Goal: Task Accomplishment & Management: Complete application form

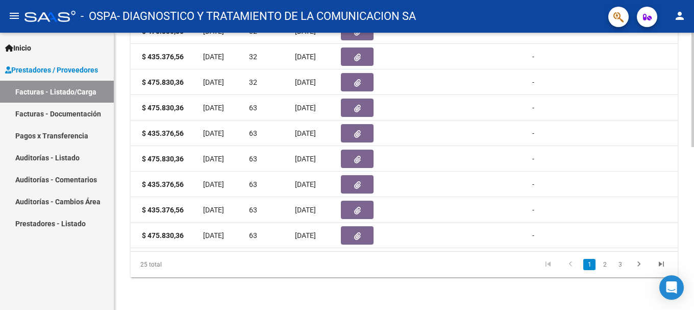
scroll to position [0, 595]
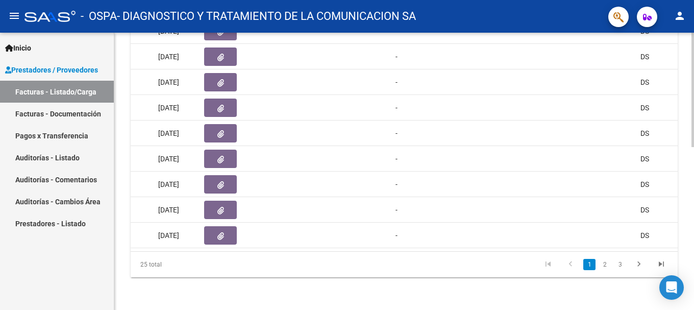
drag, startPoint x: 402, startPoint y: 262, endPoint x: 534, endPoint y: 277, distance: 132.5
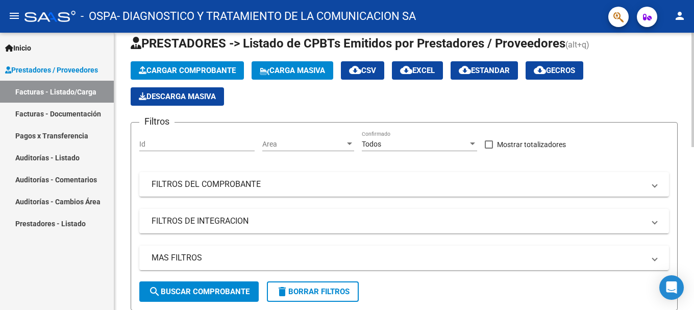
scroll to position [0, 0]
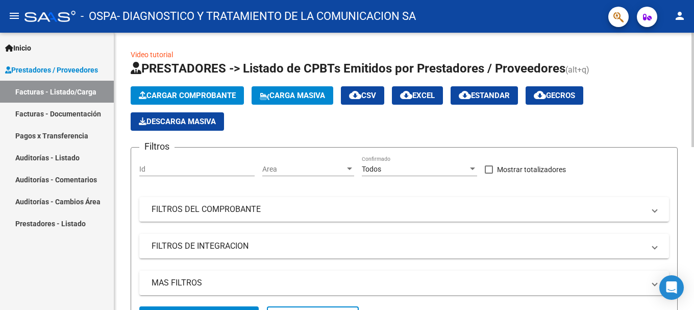
click at [219, 94] on span "Cargar Comprobante" at bounding box center [187, 95] width 97 height 9
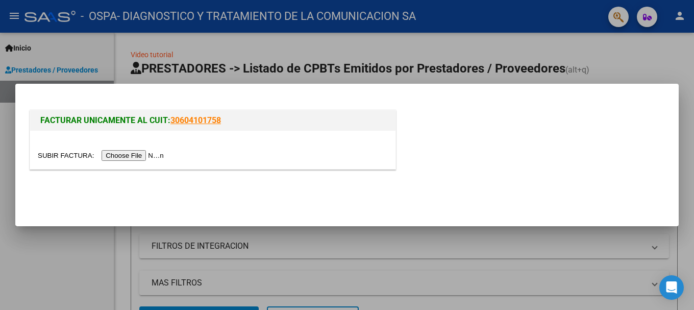
click at [135, 154] on input "file" at bounding box center [102, 155] width 129 height 11
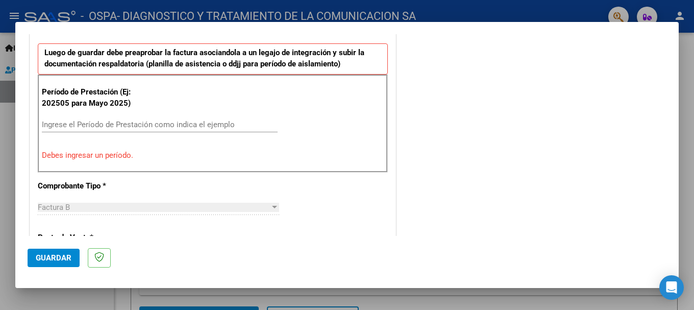
scroll to position [287, 0]
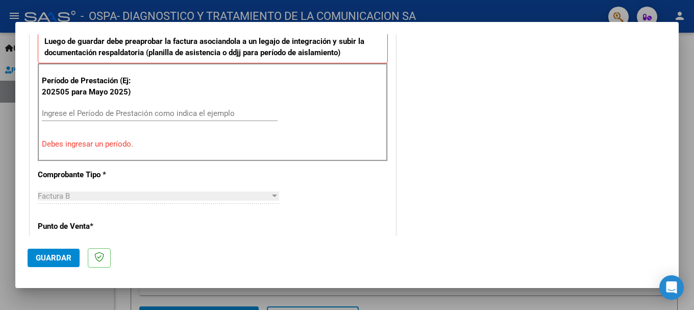
click at [152, 116] on input "Ingrese el Período de Prestación como indica el ejemplo" at bounding box center [160, 113] width 236 height 9
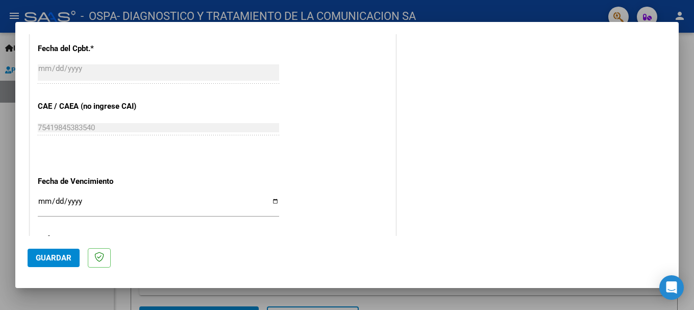
scroll to position [644, 0]
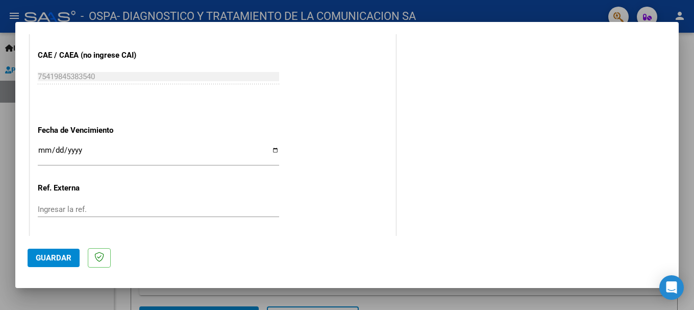
type input "202509"
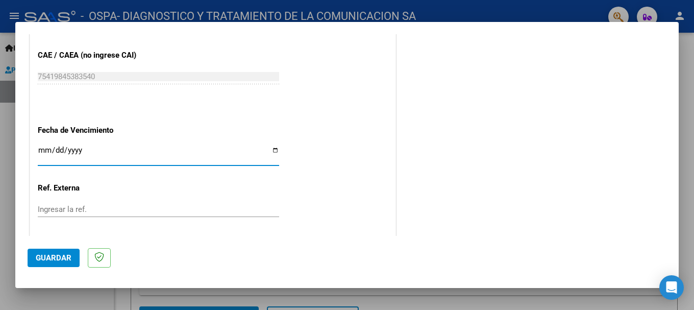
click at [274, 151] on input "Ingresar la fecha" at bounding box center [158, 154] width 241 height 16
type input "[DATE]"
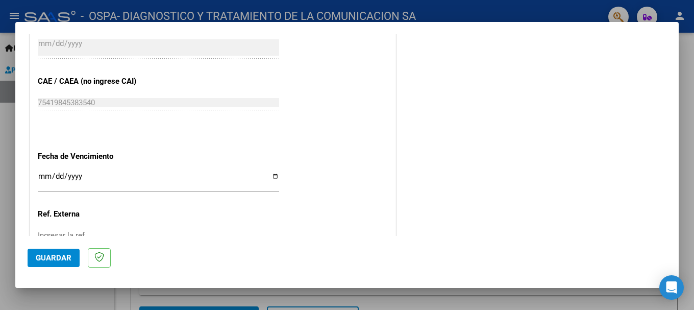
scroll to position [594, 0]
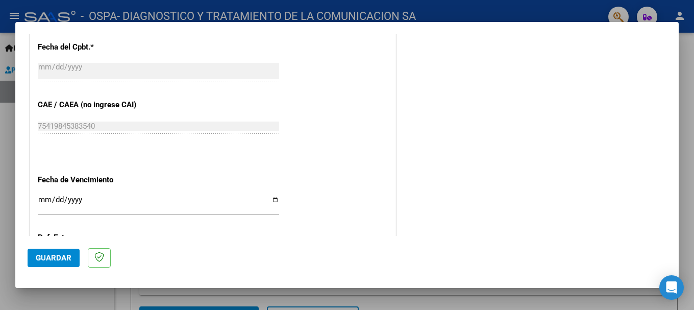
click at [46, 260] on span "Guardar" at bounding box center [54, 257] width 36 height 9
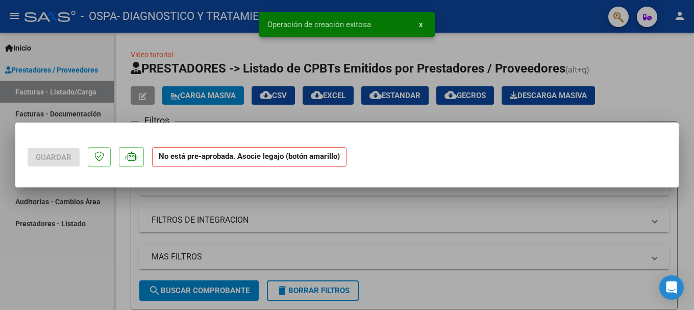
scroll to position [0, 0]
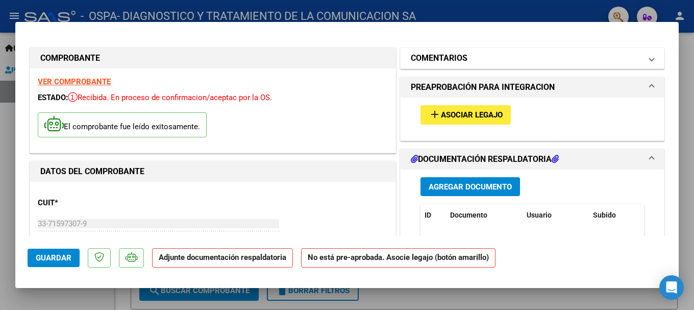
click at [640, 63] on span "COMENTARIOS" at bounding box center [530, 58] width 239 height 12
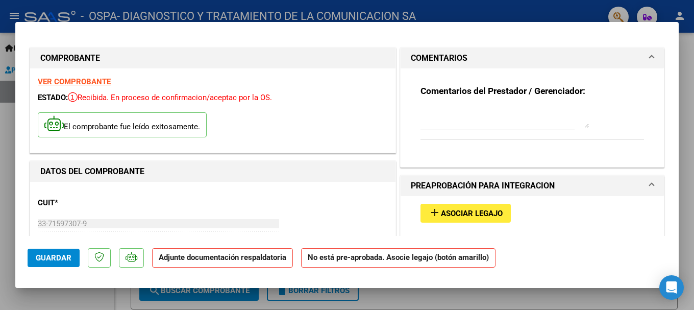
click at [521, 123] on textarea at bounding box center [504, 118] width 168 height 20
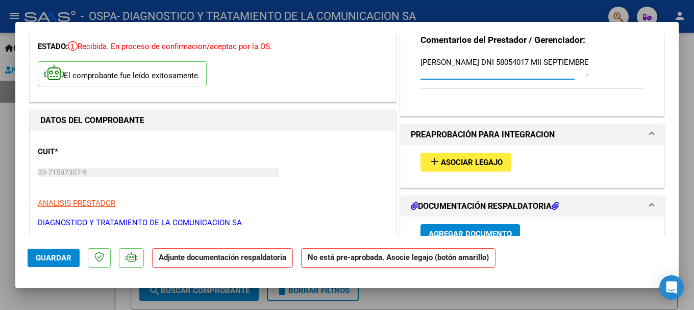
scroll to position [102, 0]
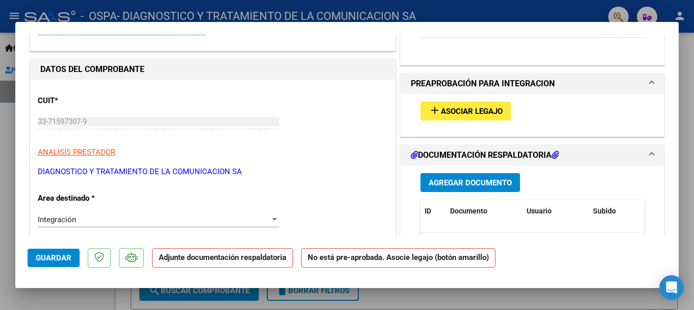
type textarea "[PERSON_NAME] DNI 58054017 MII SEPTIEMBRE"
click at [470, 115] on span "Asociar Legajo" at bounding box center [472, 111] width 62 height 9
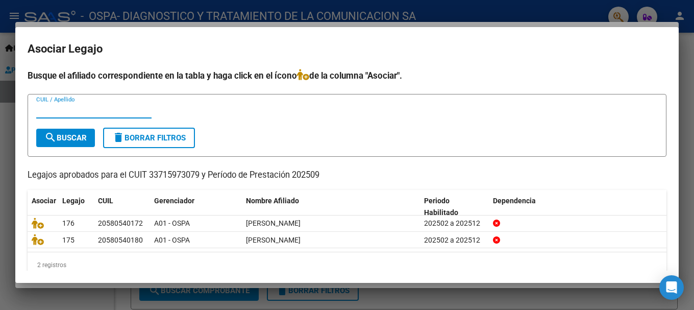
click at [126, 106] on input "CUIL / Apellido" at bounding box center [93, 110] width 115 height 9
type input "CARO"
click at [79, 135] on span "search Buscar" at bounding box center [65, 137] width 42 height 9
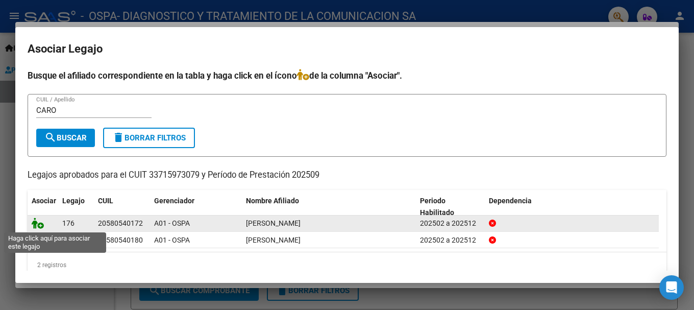
click at [40, 225] on icon at bounding box center [38, 222] width 12 height 11
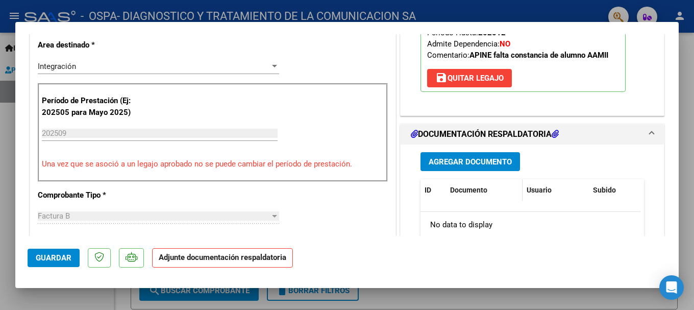
scroll to position [357, 0]
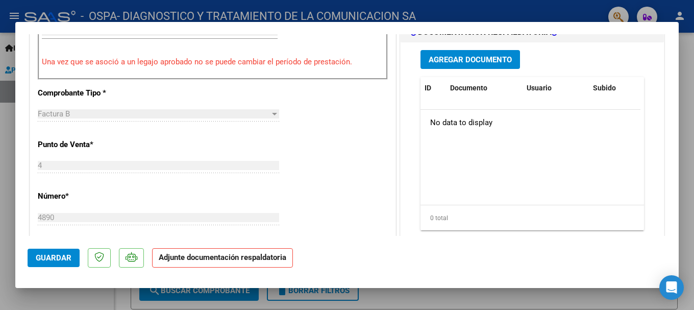
click at [474, 57] on span "Agregar Documento" at bounding box center [469, 59] width 83 height 9
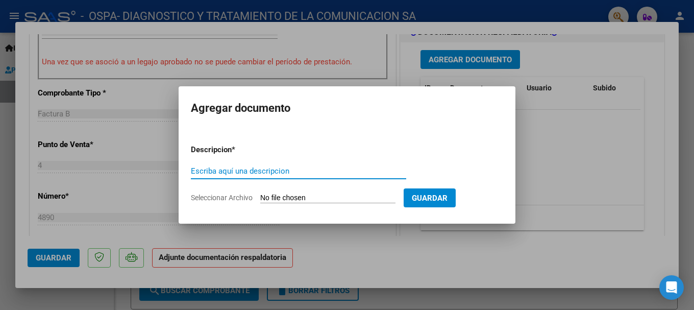
click at [250, 172] on input "Escriba aquí una descripcion" at bounding box center [298, 170] width 215 height 9
type input "p"
type input "Planilla de Asistencia MII SEPTIEMBRE"
click at [292, 197] on input "Seleccionar Archivo" at bounding box center [327, 198] width 135 height 10
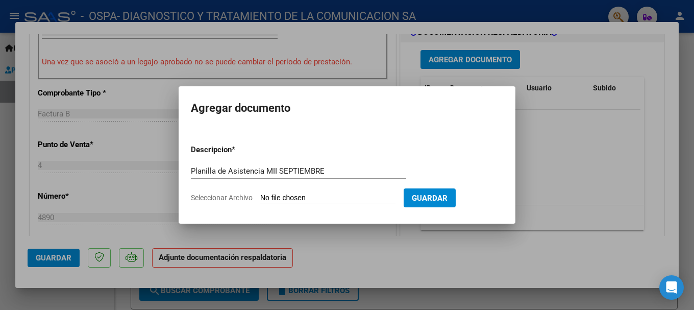
type input "C:\fakepath\[PERSON_NAME].pdf"
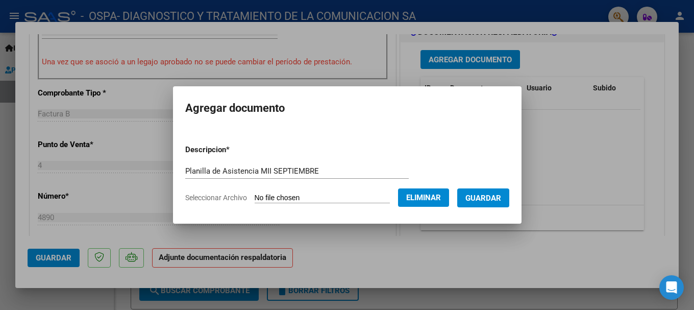
click at [494, 198] on span "Guardar" at bounding box center [483, 197] width 36 height 9
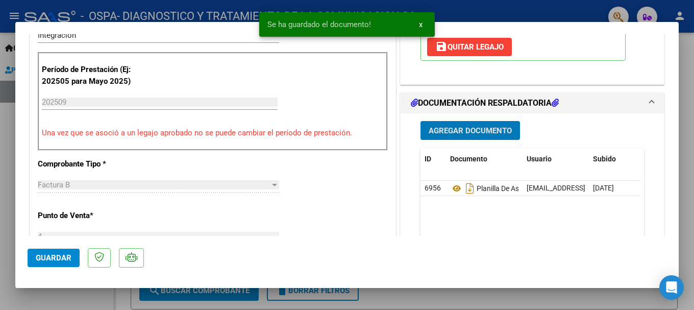
scroll to position [255, 0]
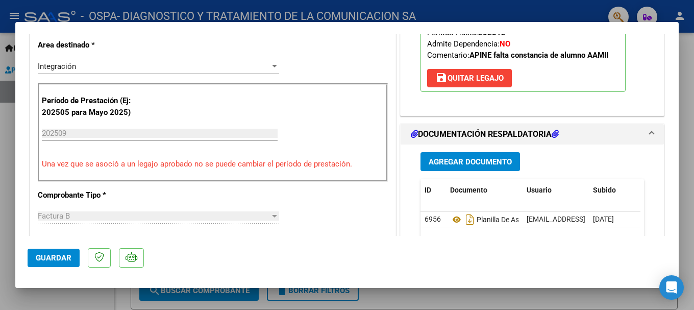
click at [344, 225] on div "CUIT * 33-71597307-9 Ingresar CUIT ANALISIS PRESTADOR DIAGNOSTICO Y TRATAMIENTO…" at bounding box center [212, 308] width 365 height 763
click at [470, 161] on span "Agregar Documento" at bounding box center [469, 161] width 83 height 9
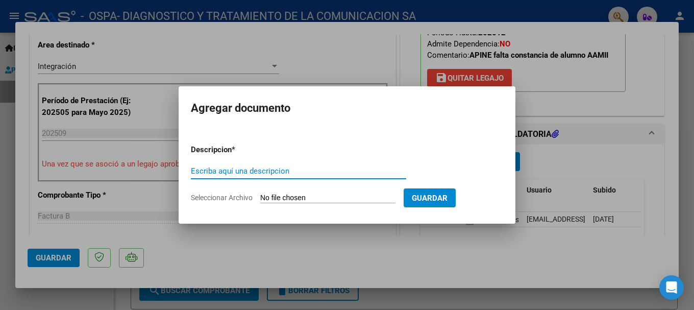
click at [241, 169] on input "Escriba aquí una descripcion" at bounding box center [298, 170] width 215 height 9
type input "c"
type input "Constancia ARCA"
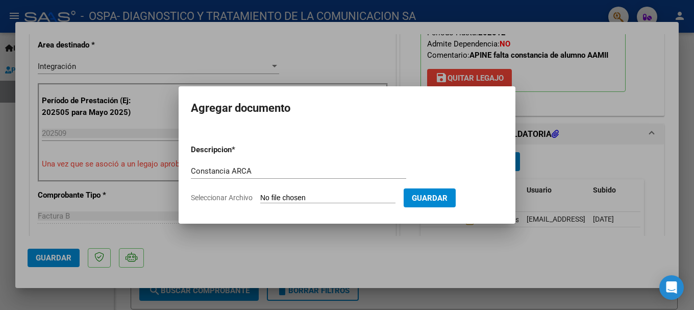
click at [310, 195] on input "Seleccionar Archivo" at bounding box center [327, 198] width 135 height 10
type input "C:\fakepath\AFIP -CONSTANCIA.pdf"
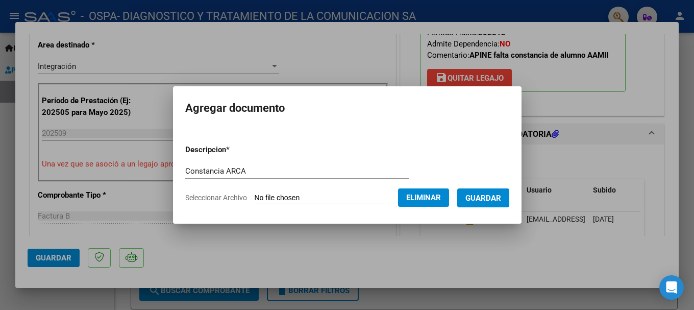
click at [493, 197] on span "Guardar" at bounding box center [483, 197] width 36 height 9
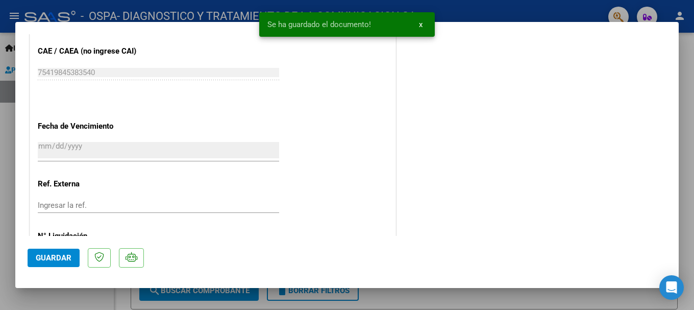
scroll to position [711, 0]
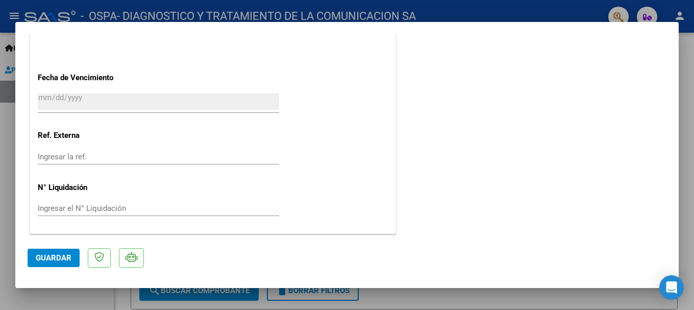
click at [60, 260] on span "Guardar" at bounding box center [54, 257] width 36 height 9
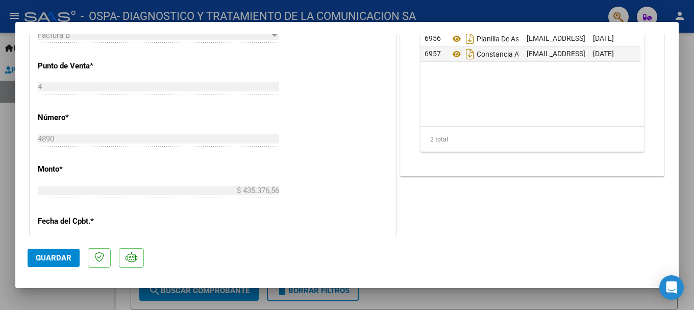
scroll to position [510, 0]
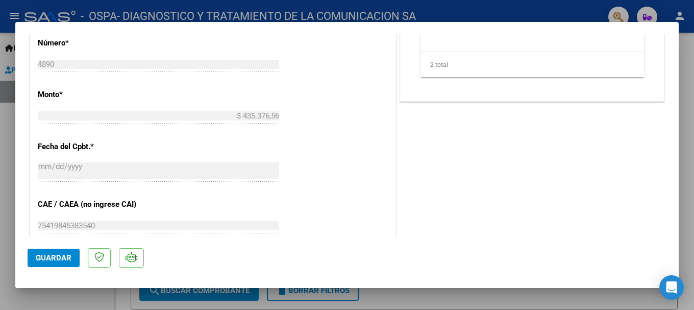
click at [56, 259] on span "Guardar" at bounding box center [54, 257] width 36 height 9
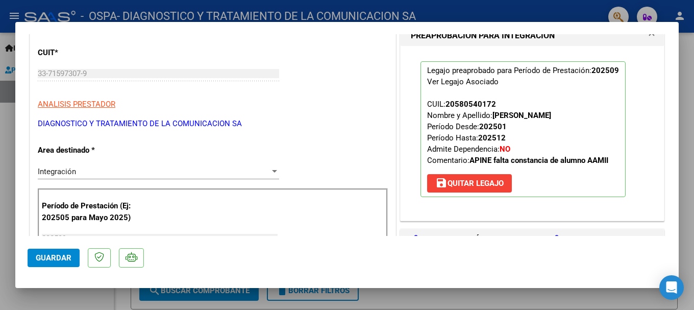
scroll to position [0, 0]
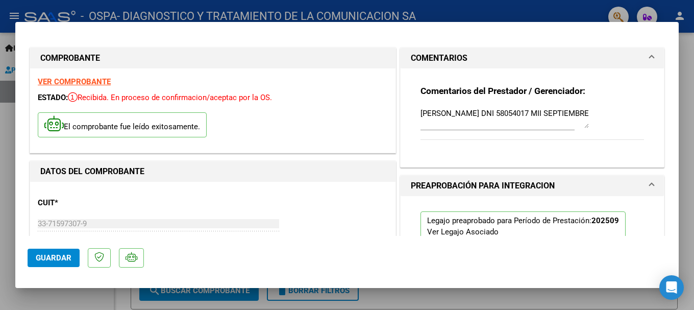
click at [407, 291] on div at bounding box center [347, 155] width 694 height 310
type input "$ 0,00"
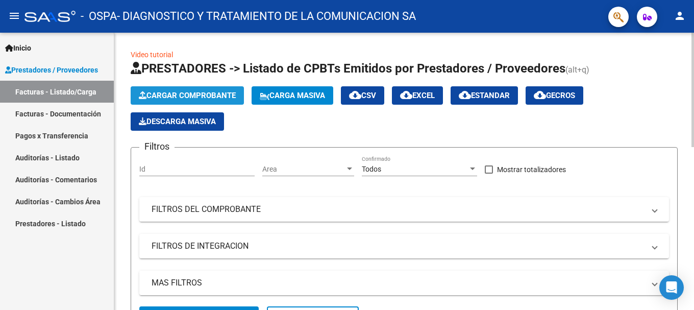
click at [213, 95] on span "Cargar Comprobante" at bounding box center [187, 95] width 97 height 9
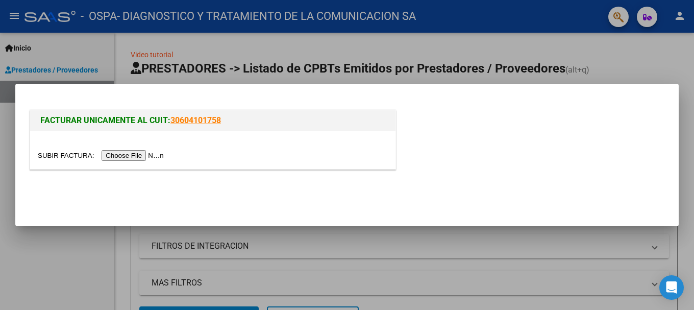
click at [144, 157] on input "file" at bounding box center [102, 155] width 129 height 11
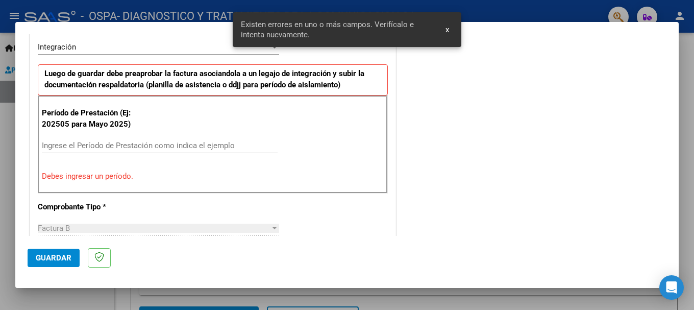
scroll to position [305, 0]
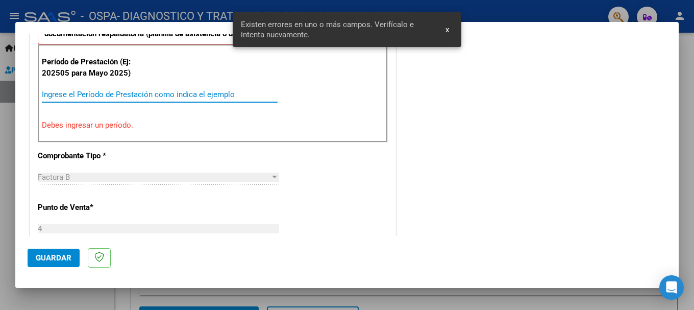
click at [91, 92] on input "Ingrese el Período de Prestación como indica el ejemplo" at bounding box center [160, 94] width 236 height 9
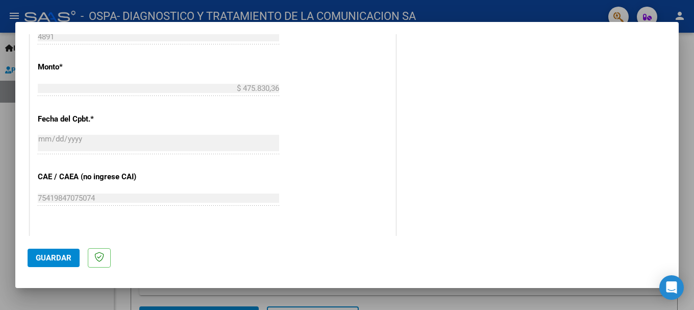
scroll to position [611, 0]
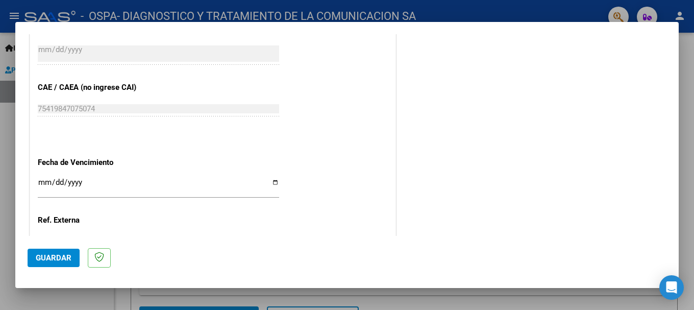
type input "202509"
click at [272, 181] on input "Ingresar la fecha" at bounding box center [158, 186] width 241 height 16
type input "[DATE]"
click at [197, 190] on input "[DATE]" at bounding box center [158, 186] width 241 height 16
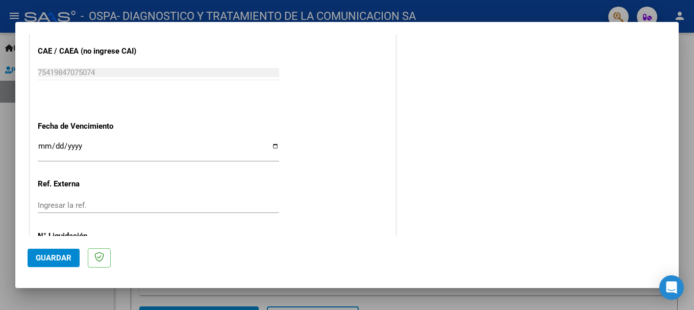
scroll to position [696, 0]
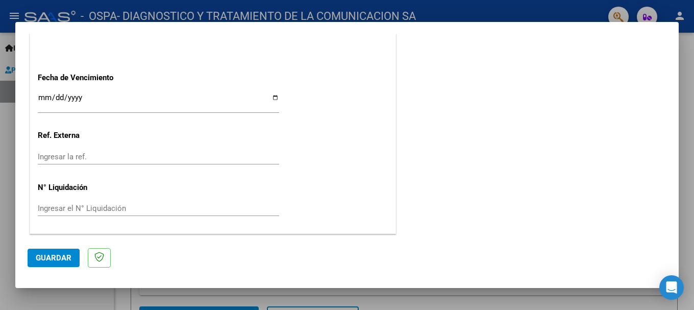
click at [46, 255] on span "Guardar" at bounding box center [54, 257] width 36 height 9
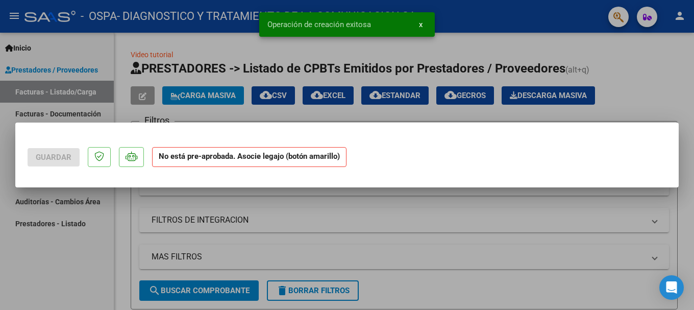
scroll to position [0, 0]
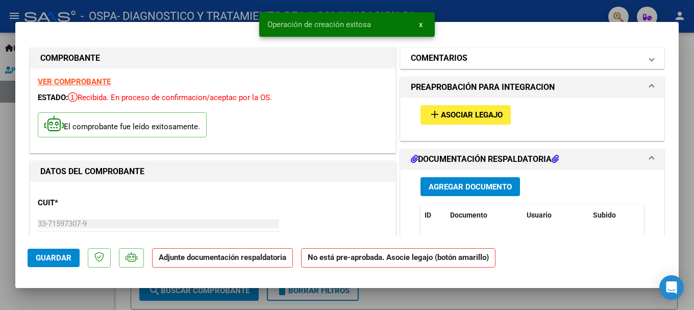
click at [502, 65] on mat-expansion-panel-header "COMENTARIOS" at bounding box center [531, 58] width 263 height 20
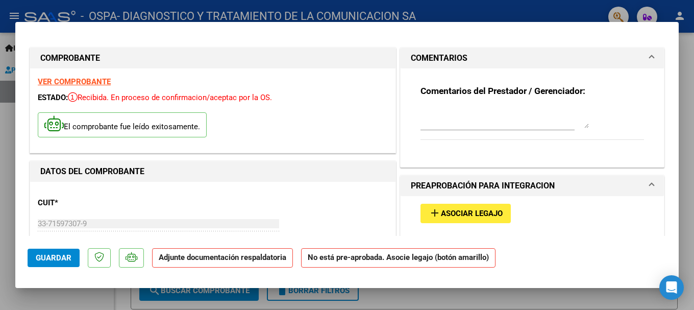
click at [483, 121] on textarea at bounding box center [504, 118] width 168 height 20
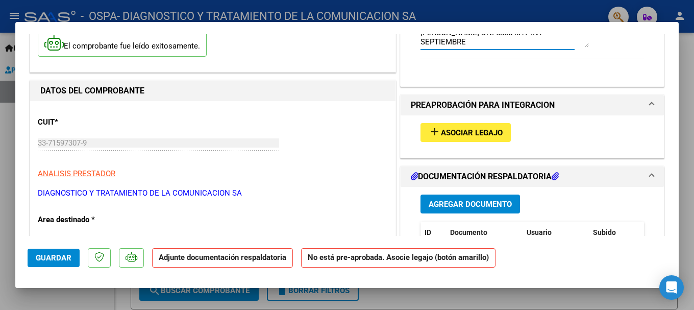
scroll to position [102, 0]
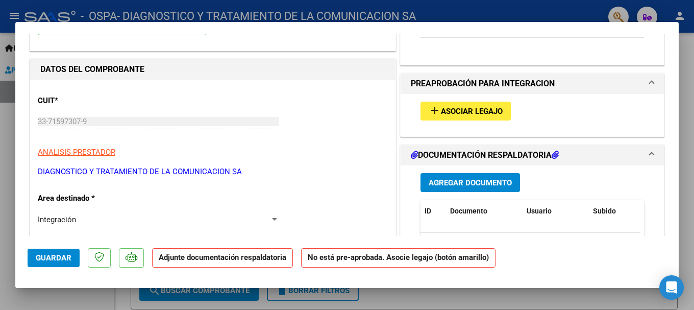
type textarea "[PERSON_NAME] DNI 58054017 INT SEPTIEMBRE"
click at [463, 109] on span "Asociar Legajo" at bounding box center [472, 111] width 62 height 9
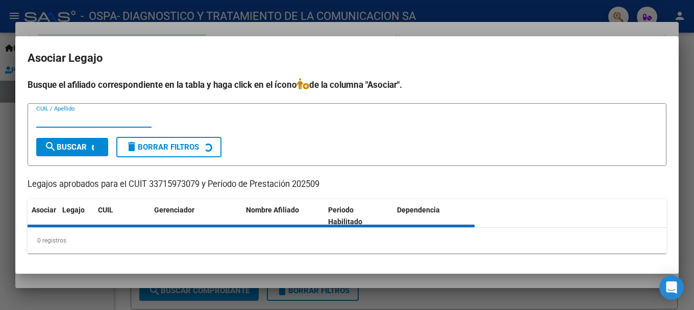
click at [78, 123] on input "CUIL / Apellido" at bounding box center [93, 119] width 115 height 9
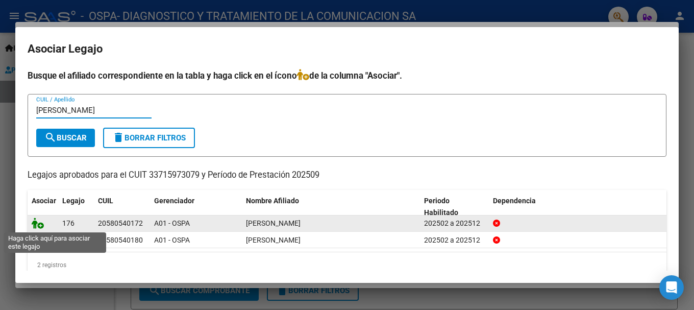
type input "[PERSON_NAME]"
click at [35, 225] on icon at bounding box center [38, 222] width 12 height 11
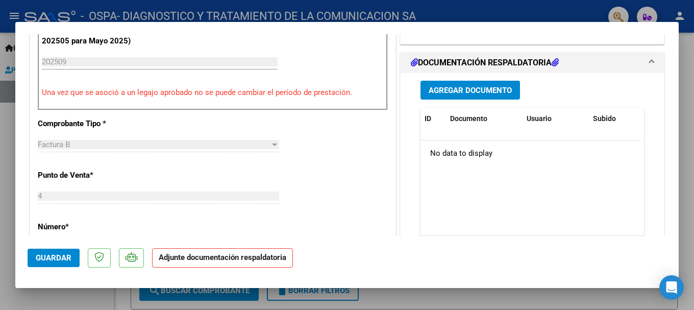
scroll to position [255, 0]
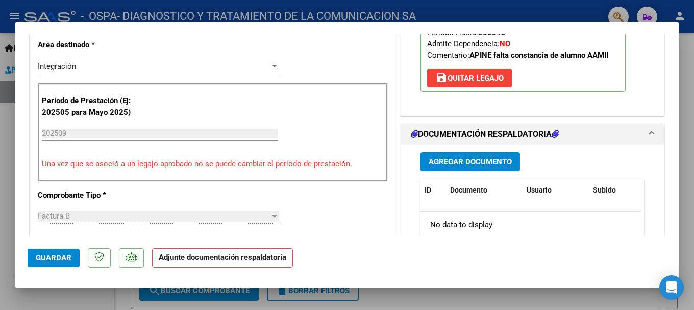
click at [489, 166] on span "Agregar Documento" at bounding box center [469, 161] width 83 height 9
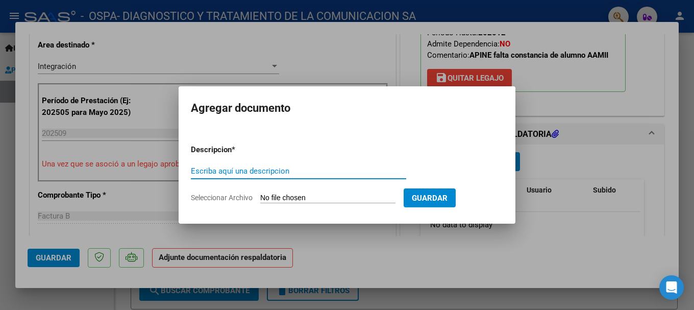
click at [224, 171] on input "Escriba aquí una descripcion" at bounding box center [298, 170] width 215 height 9
type input "Planillas de Asistencia INT SEPTIEMBRE"
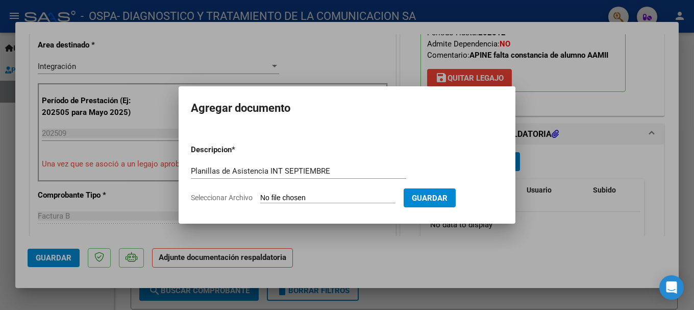
click at [319, 196] on input "Seleccionar Archivo" at bounding box center [327, 198] width 135 height 10
type input "C:\fakepath\[PERSON_NAME] INT SEPT(1).pdf"
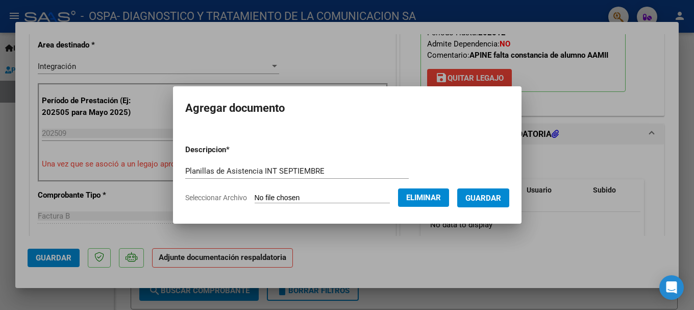
click at [501, 196] on span "Guardar" at bounding box center [483, 197] width 36 height 9
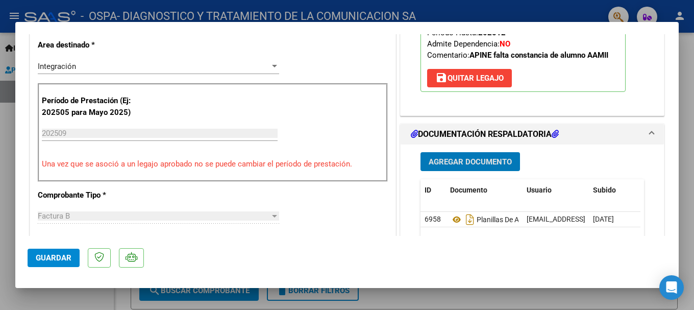
click at [452, 160] on span "Agregar Documento" at bounding box center [469, 161] width 83 height 9
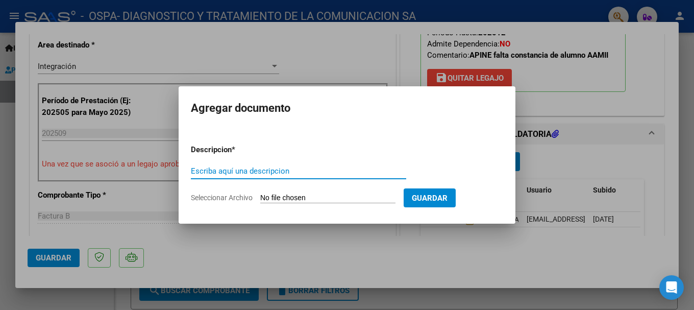
click at [226, 170] on input "Escriba aquí una descripcion" at bounding box center [298, 170] width 215 height 9
type input "c"
type input "Constancia ARCA"
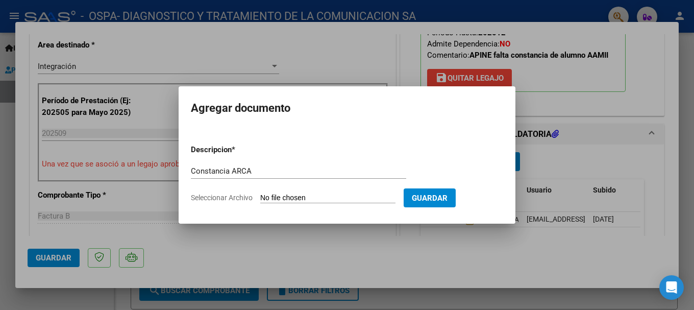
click at [306, 192] on form "Descripcion * Constancia ARCA Escriba aquí una descripcion Seleccionar Archivo …" at bounding box center [347, 173] width 312 height 74
click at [309, 196] on input "Seleccionar Archivo" at bounding box center [327, 198] width 135 height 10
type input "C:\fakepath\AFIP -CONSTANCIA.pdf"
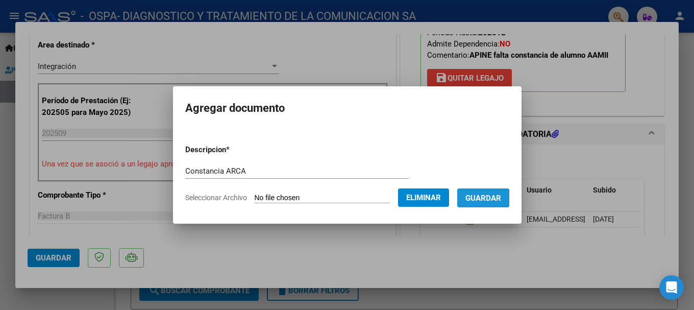
click at [495, 196] on span "Guardar" at bounding box center [483, 197] width 36 height 9
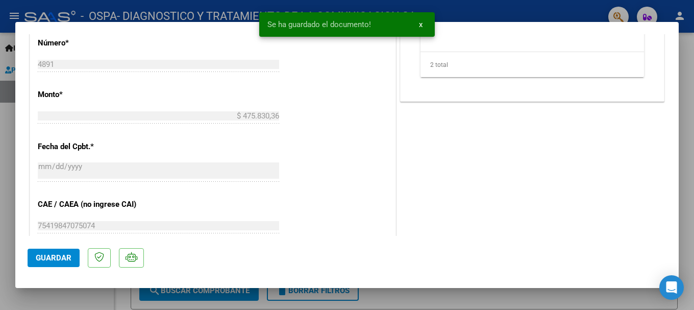
scroll to position [711, 0]
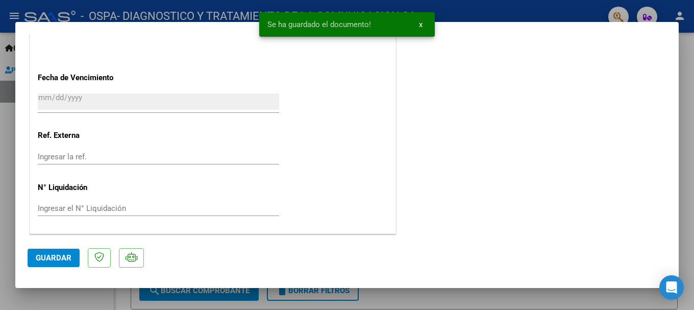
click at [60, 261] on span "Guardar" at bounding box center [54, 257] width 36 height 9
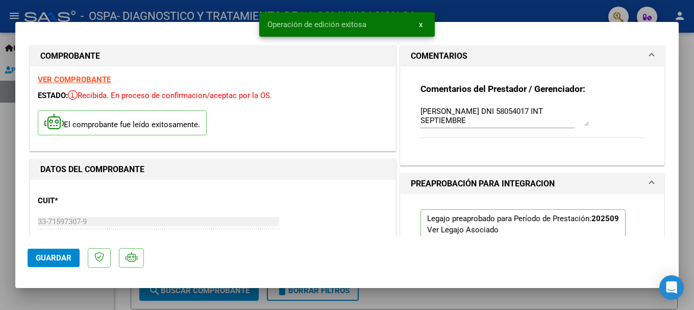
scroll to position [0, 0]
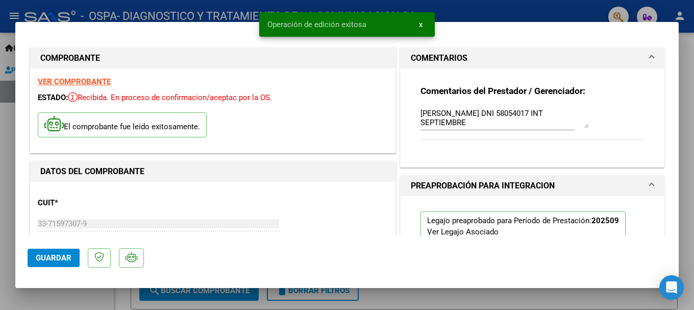
click at [348, 133] on div "El comprobante fue leído exitosamente." at bounding box center [213, 126] width 350 height 38
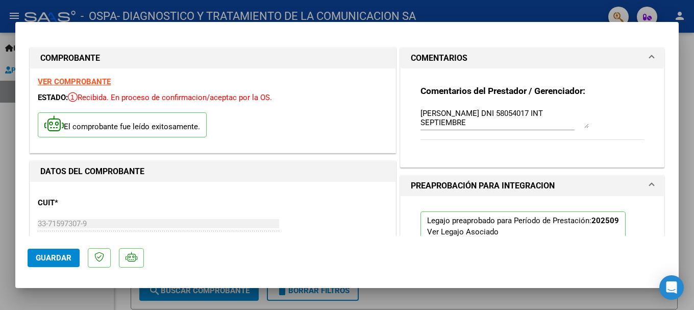
click at [690, 168] on div at bounding box center [347, 155] width 694 height 310
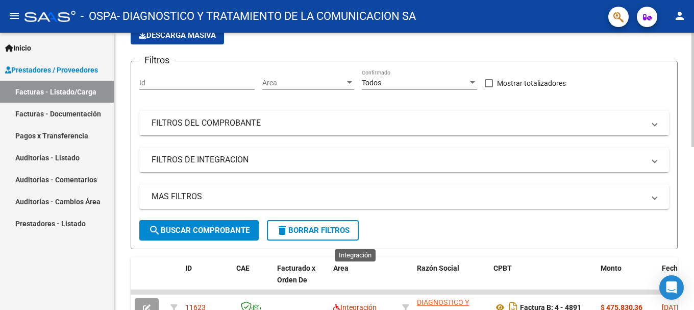
scroll to position [204, 0]
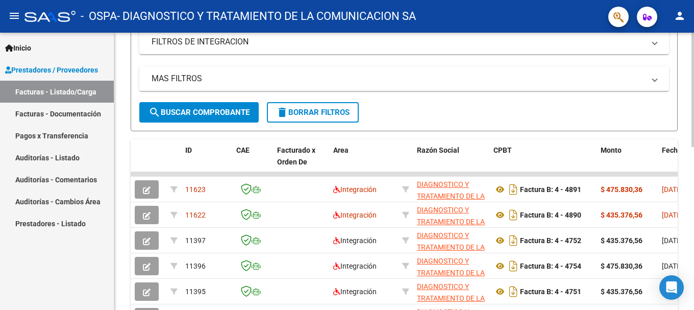
click at [442, 105] on form "Filtros Id Area Area Todos Confirmado Mostrar totalizadores FILTROS DEL COMPROB…" at bounding box center [404, 37] width 547 height 188
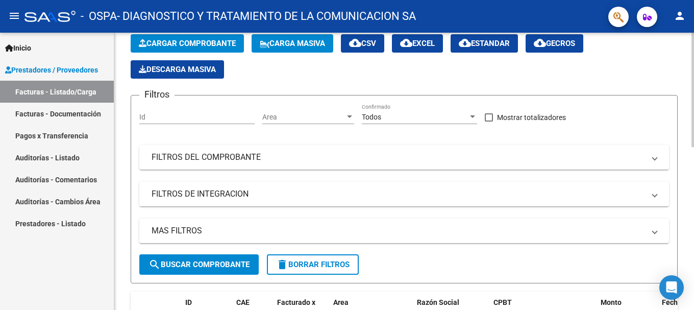
scroll to position [51, 0]
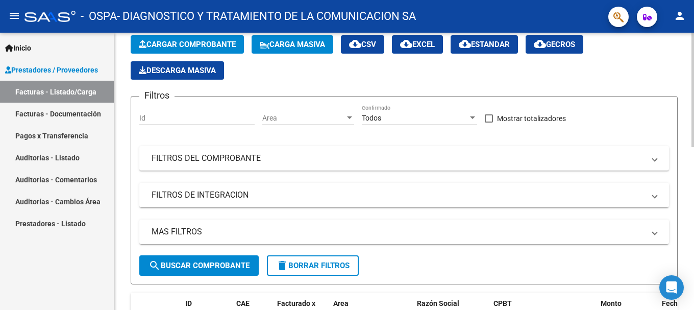
click at [202, 42] on span "Cargar Comprobante" at bounding box center [187, 44] width 97 height 9
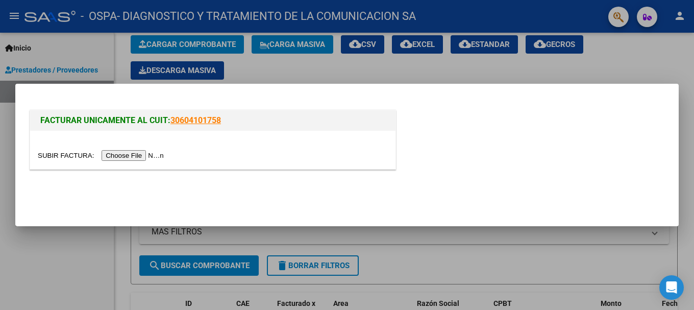
click at [152, 151] on input "file" at bounding box center [102, 155] width 129 height 11
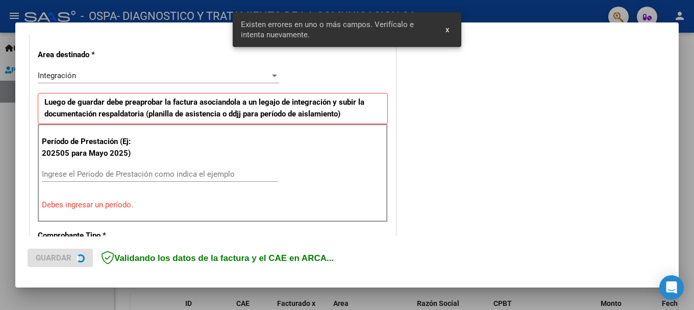
scroll to position [236, 0]
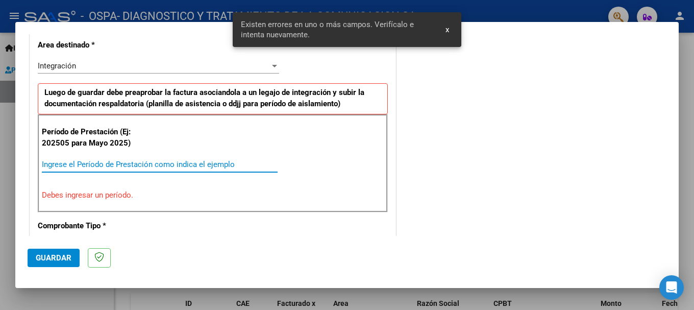
click at [117, 167] on input "Ingrese el Período de Prestación como indica el ejemplo" at bounding box center [160, 164] width 236 height 9
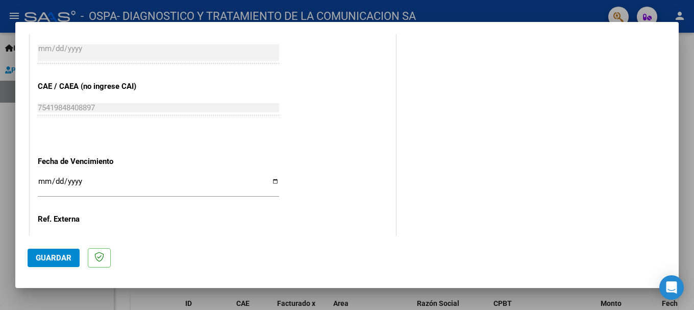
scroll to position [696, 0]
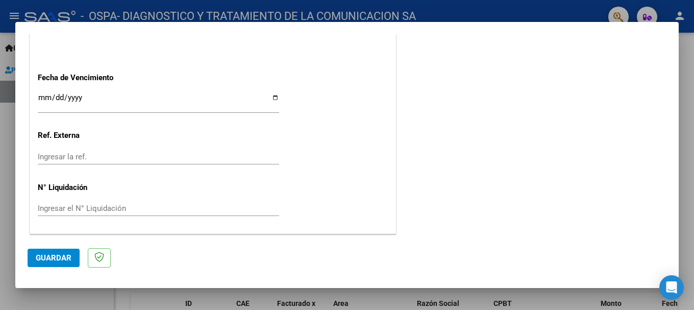
type input "202509"
click at [270, 97] on input "Ingresar la fecha" at bounding box center [158, 101] width 241 height 16
type input "[DATE]"
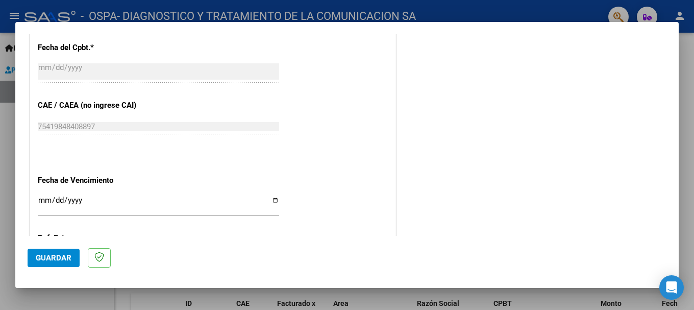
scroll to position [663, 0]
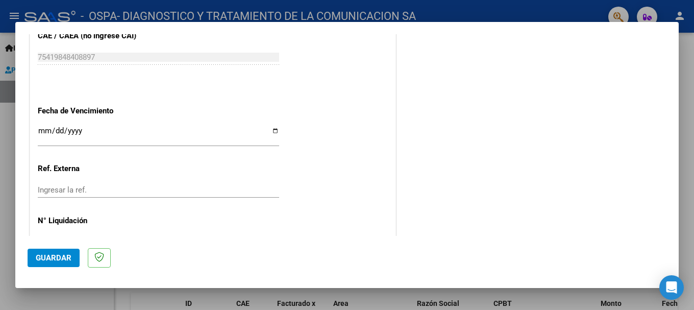
click at [43, 253] on span "Guardar" at bounding box center [54, 257] width 36 height 9
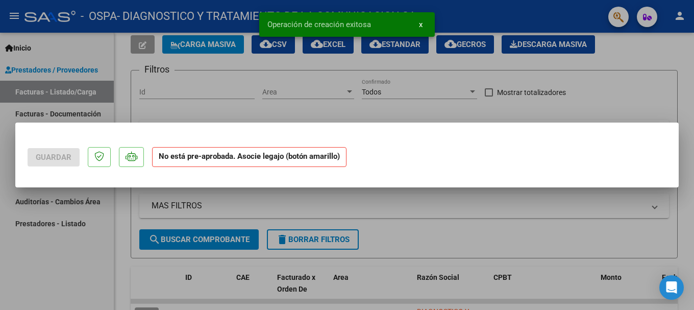
scroll to position [0, 0]
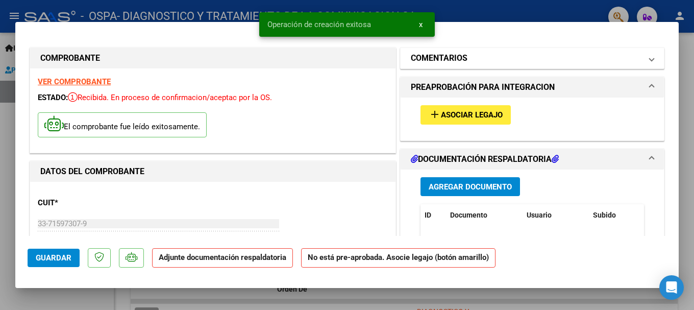
click at [504, 60] on mat-panel-title "COMENTARIOS" at bounding box center [526, 58] width 231 height 12
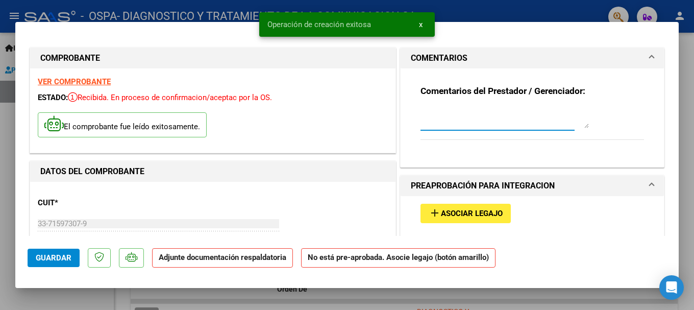
click at [472, 119] on textarea at bounding box center [504, 118] width 168 height 20
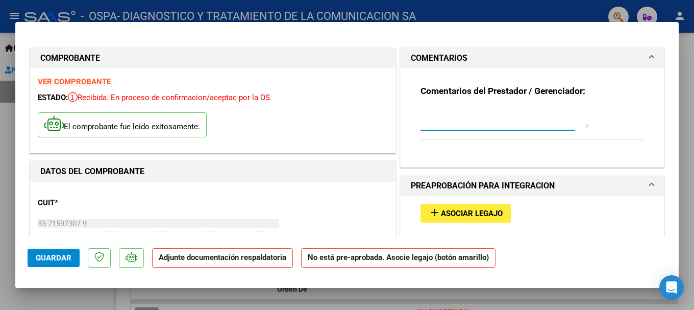
type textarea "c"
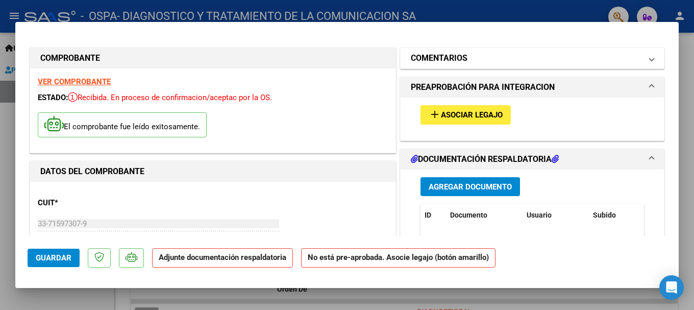
click at [475, 61] on mat-panel-title "COMENTARIOS" at bounding box center [526, 58] width 231 height 12
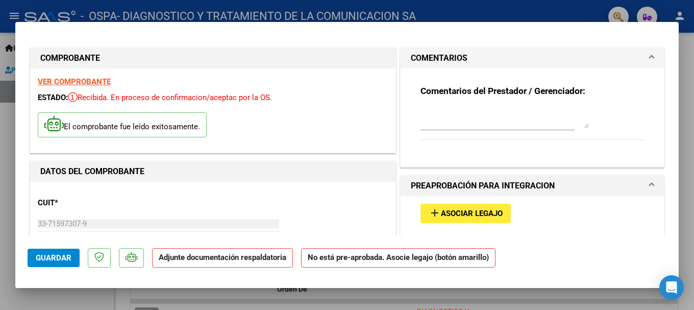
click at [473, 124] on textarea at bounding box center [504, 118] width 168 height 20
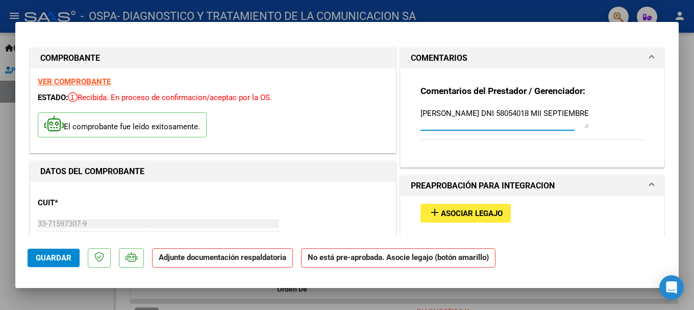
type textarea "[PERSON_NAME] DNI 58054018 MII SEPTIEMBRE"
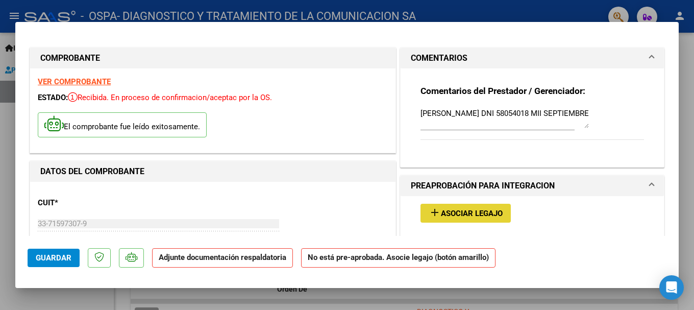
click at [457, 218] on span "Asociar Legajo" at bounding box center [472, 213] width 62 height 9
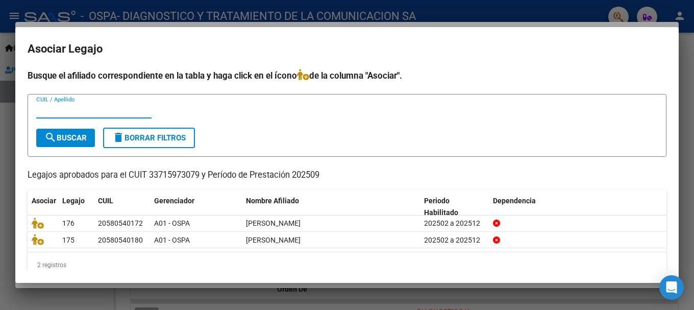
scroll to position [16, 0]
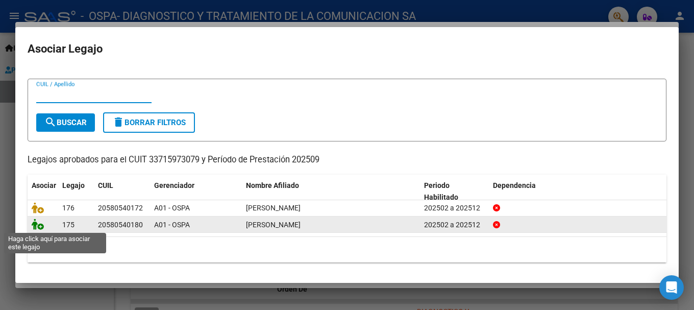
click at [40, 224] on icon at bounding box center [38, 223] width 12 height 11
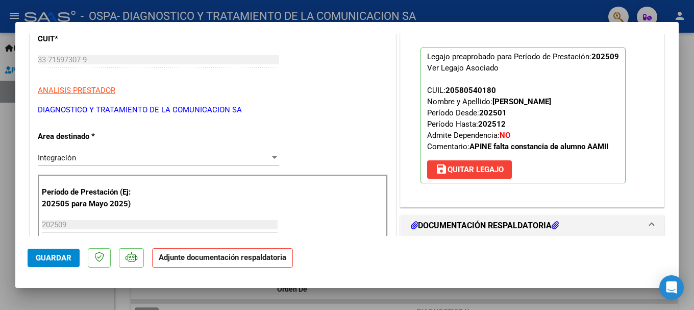
scroll to position [204, 0]
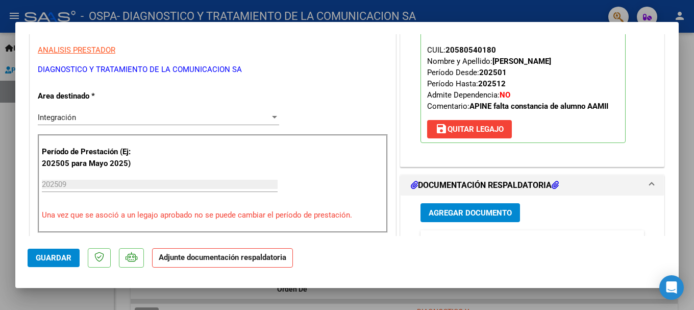
click at [466, 214] on span "Agregar Documento" at bounding box center [469, 212] width 83 height 9
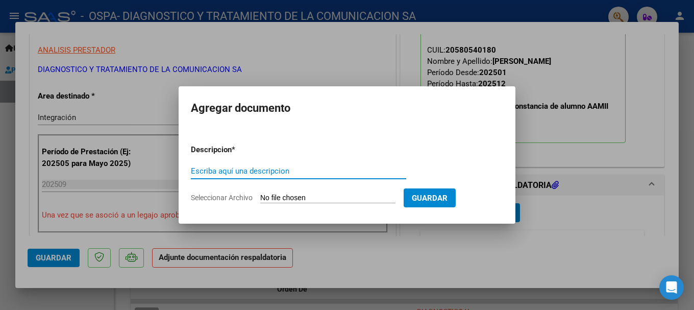
click at [253, 168] on input "Escriba aquí una descripcion" at bounding box center [298, 170] width 215 height 9
type input "Planillas de Asistencia MII SEPTIEMBRE"
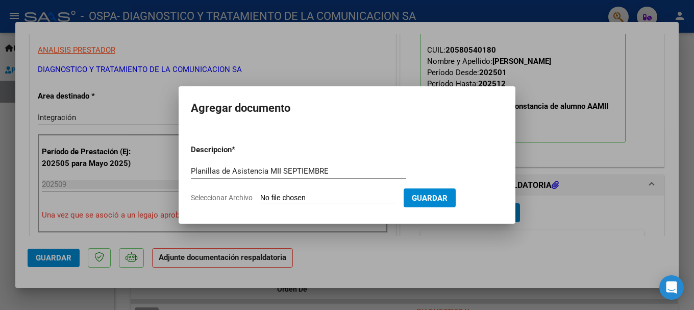
click at [308, 197] on input "Seleccionar Archivo" at bounding box center [327, 198] width 135 height 10
type input "C:\fakepath\[PERSON_NAME] MII SEPT.pdf"
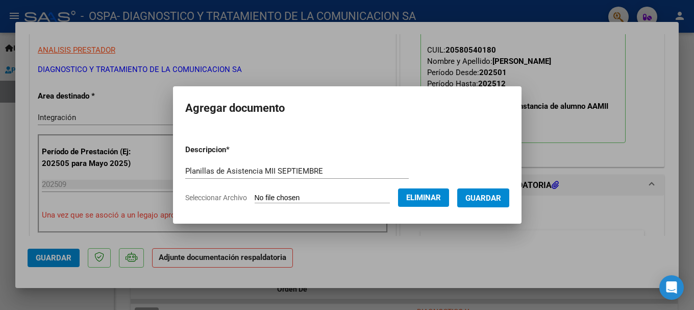
click at [496, 197] on span "Guardar" at bounding box center [483, 197] width 36 height 9
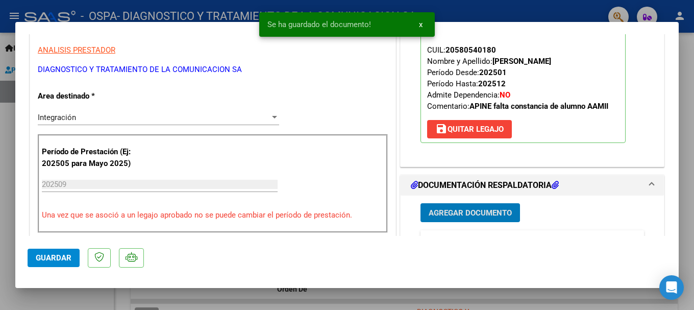
click at [496, 212] on span "Agregar Documento" at bounding box center [469, 212] width 83 height 9
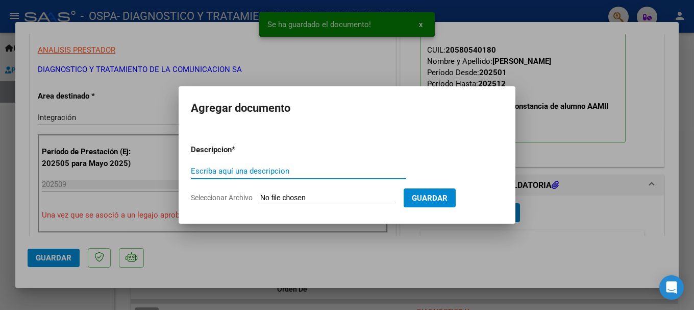
click at [271, 166] on input "Escriba aquí una descripcion" at bounding box center [298, 170] width 215 height 9
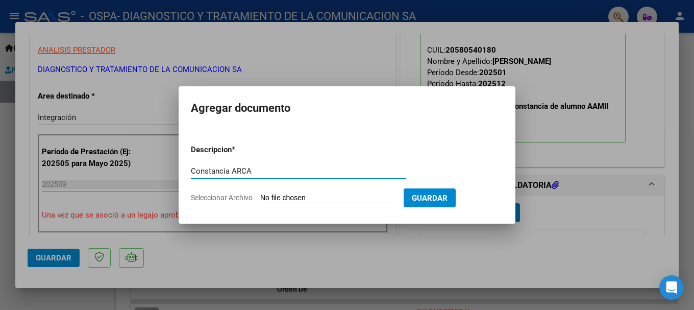
type input "Constancia ARCA"
click at [271, 201] on input "Seleccionar Archivo" at bounding box center [327, 198] width 135 height 10
type input "C:\fakepath\AFIP -CONSTANCIA.pdf"
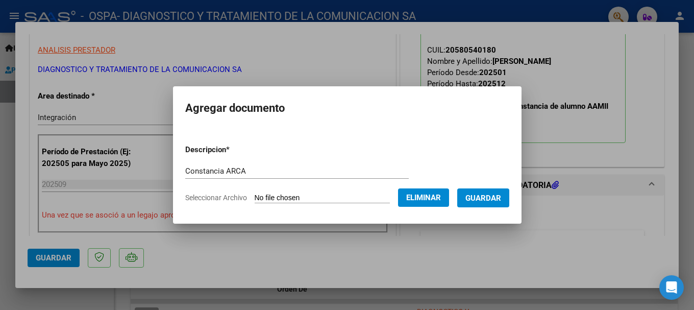
click at [485, 145] on form "Descripcion * Constancia ARCA Escriba aquí una descripcion Seleccionar Archivo …" at bounding box center [347, 173] width 324 height 74
click at [482, 201] on span "Guardar" at bounding box center [483, 197] width 36 height 9
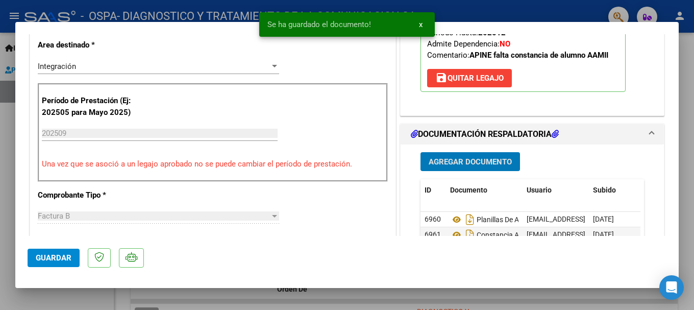
scroll to position [408, 0]
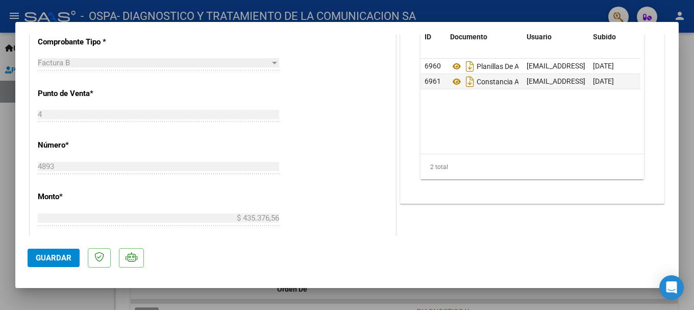
click at [64, 257] on span "Guardar" at bounding box center [54, 257] width 36 height 9
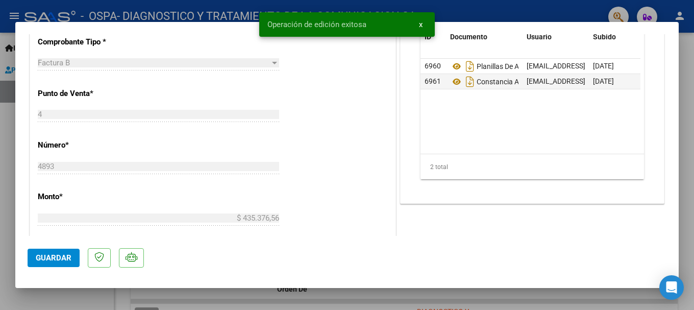
click at [382, 95] on div "CUIT * 33-71597307-9 Ingresar CUIT ANALISIS PRESTADOR DIAGNOSTICO Y TRATAMIENTO…" at bounding box center [212, 155] width 365 height 763
click at [475, 15] on div at bounding box center [347, 155] width 694 height 310
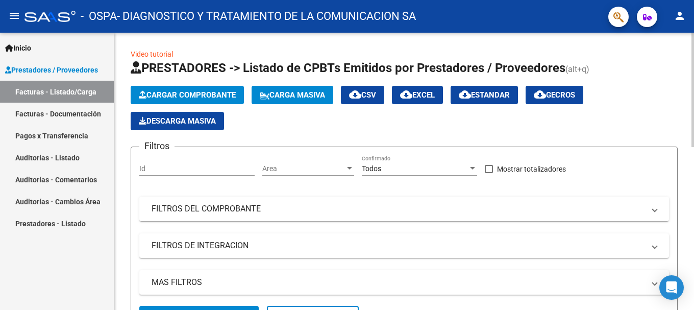
scroll to position [0, 0]
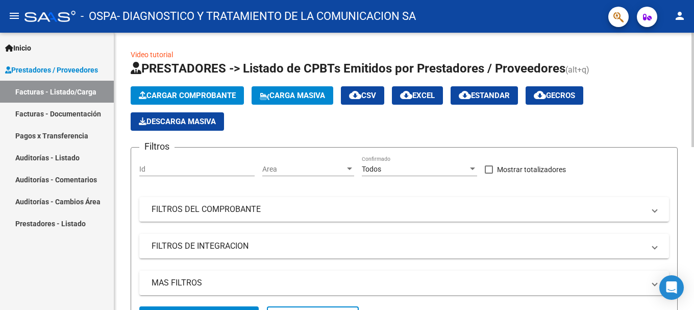
click at [169, 96] on span "Cargar Comprobante" at bounding box center [187, 95] width 97 height 9
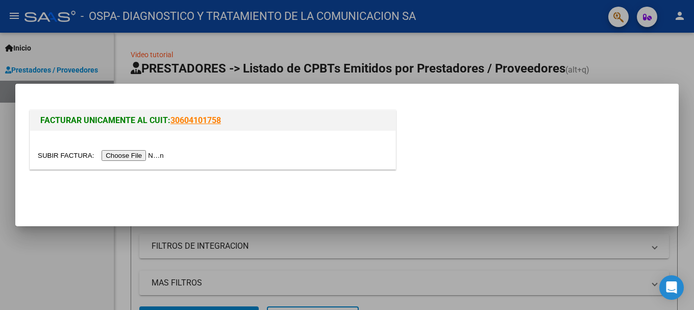
click at [156, 152] on input "file" at bounding box center [102, 155] width 129 height 11
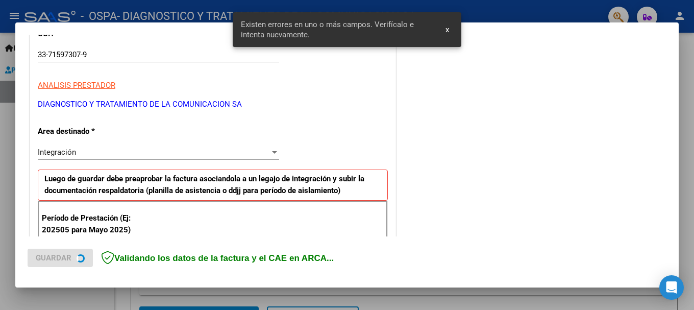
scroll to position [236, 0]
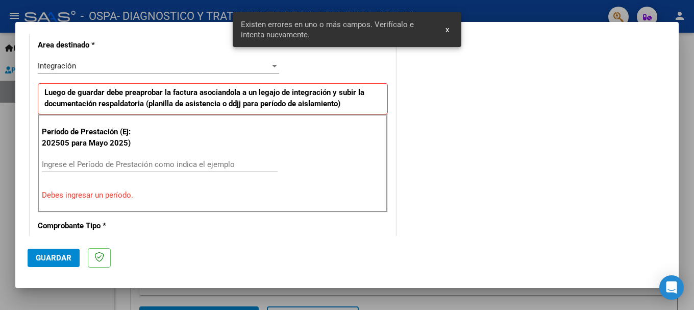
click at [81, 162] on input "Ingrese el Período de Prestación como indica el ejemplo" at bounding box center [160, 164] width 236 height 9
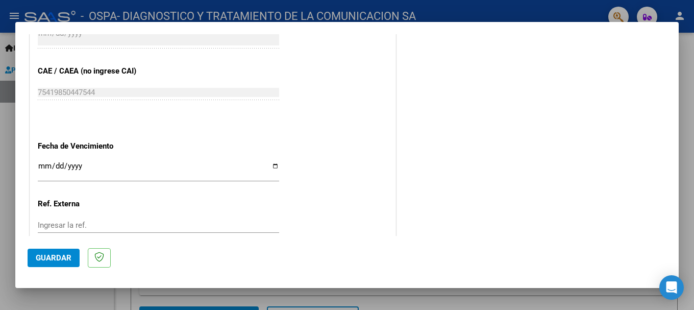
scroll to position [644, 0]
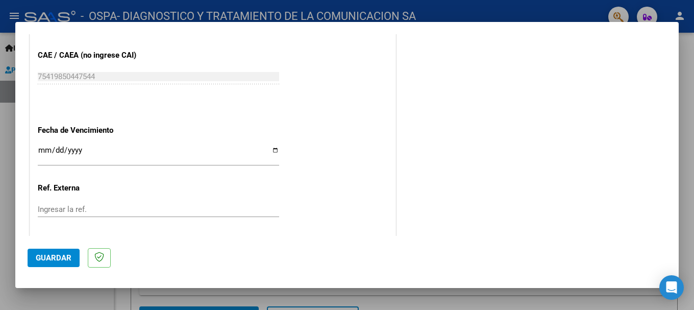
type input "202509"
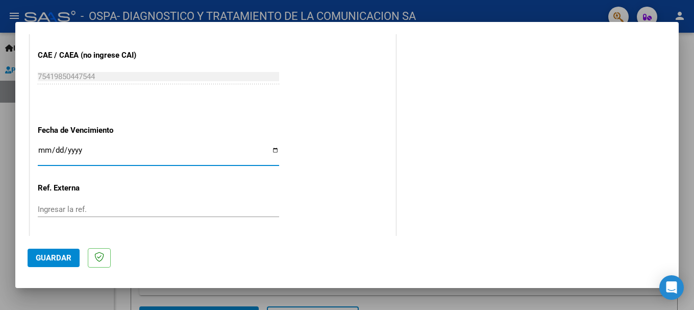
click at [267, 150] on input "Ingresar la fecha" at bounding box center [158, 154] width 241 height 16
click at [269, 150] on input "Ingresar la fecha" at bounding box center [158, 154] width 241 height 16
type input "[DATE]"
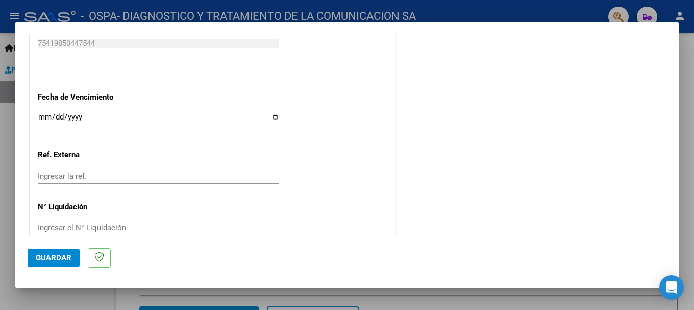
scroll to position [696, 0]
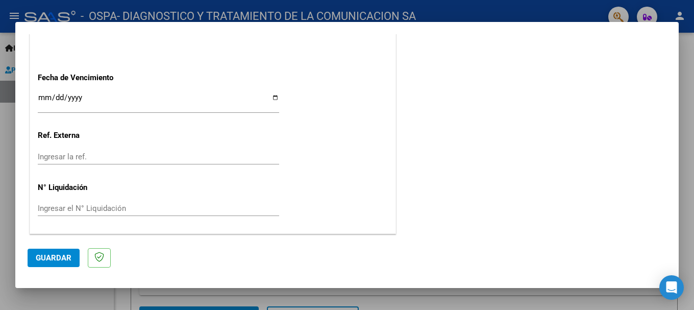
click at [42, 258] on span "Guardar" at bounding box center [54, 257] width 36 height 9
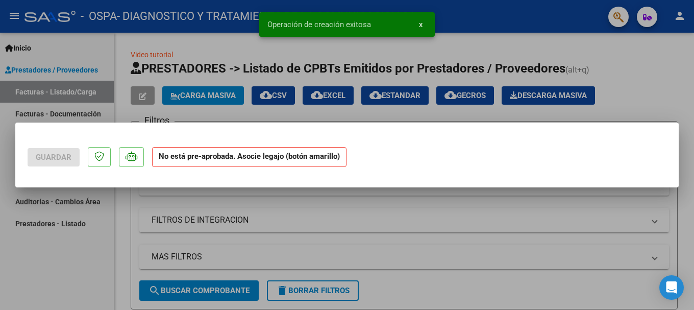
scroll to position [0, 0]
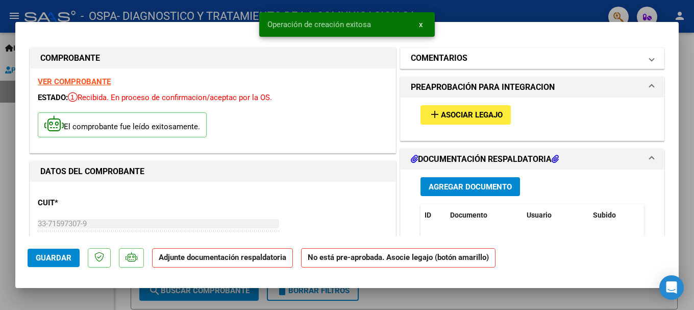
click at [471, 61] on mat-panel-title "COMENTARIOS" at bounding box center [526, 58] width 231 height 12
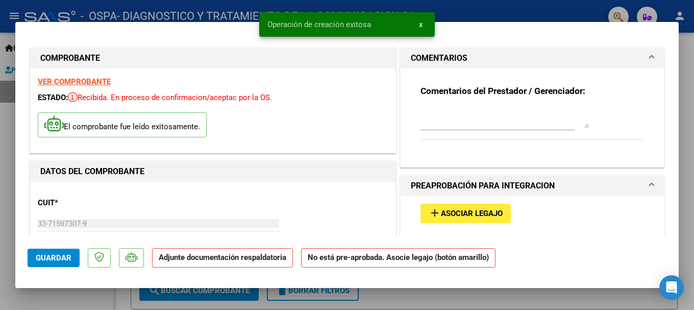
click at [435, 120] on textarea at bounding box center [504, 118] width 168 height 20
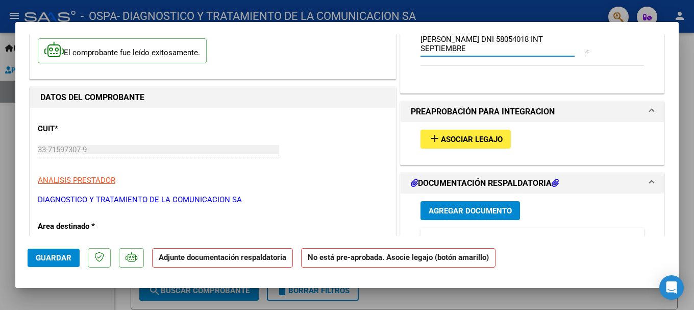
scroll to position [102, 0]
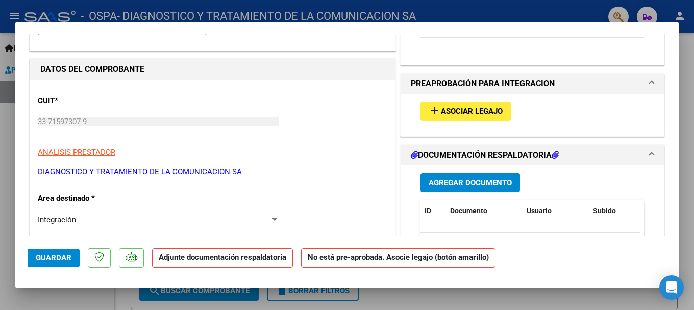
type textarea "[PERSON_NAME] DNI 58054018 INT SEPTIEMBRE"
click at [458, 114] on span "Asociar Legajo" at bounding box center [472, 111] width 62 height 9
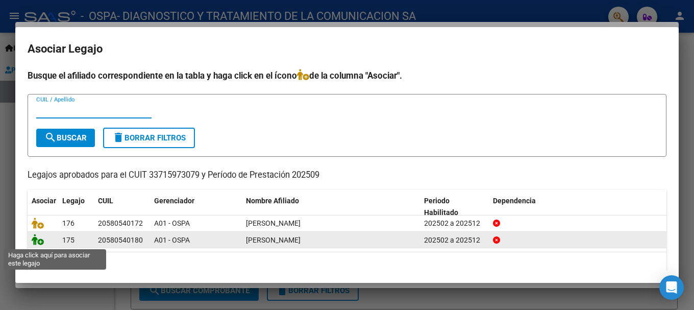
click at [37, 240] on icon at bounding box center [38, 239] width 12 height 11
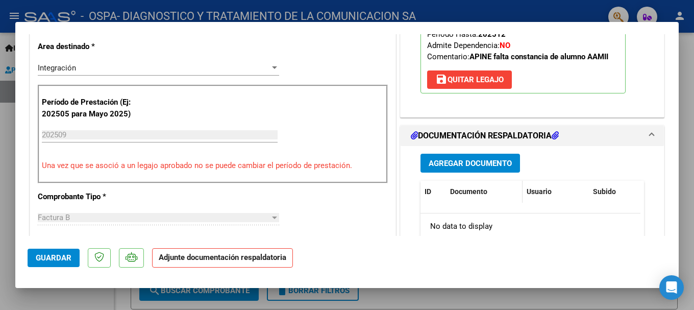
scroll to position [255, 0]
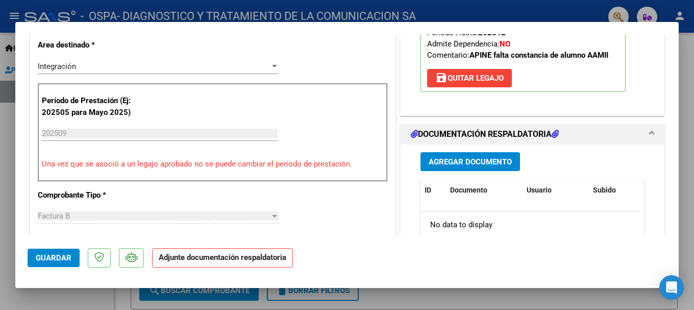
click at [471, 164] on span "Agregar Documento" at bounding box center [469, 161] width 83 height 9
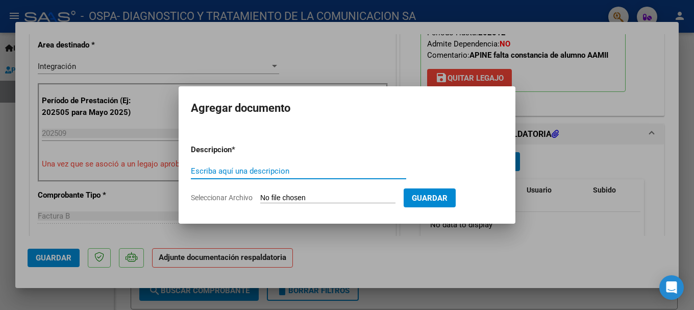
click at [312, 166] on input "Escriba aquí una descripcion" at bounding box center [298, 170] width 215 height 9
type input "Planillas de Asistencia INT SEPTIEMBRE"
click at [341, 200] on input "Seleccionar Archivo" at bounding box center [327, 198] width 135 height 10
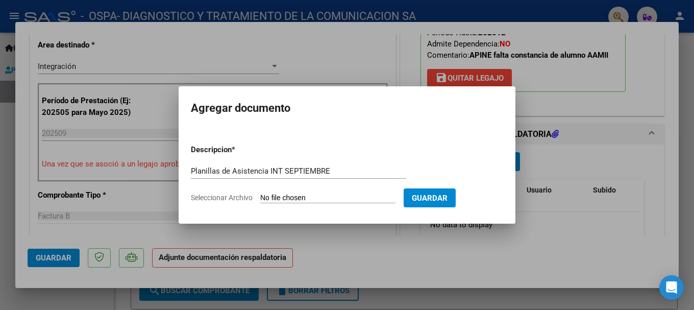
type input "C:\fakepath\[PERSON_NAME] INT SEPT.pdf"
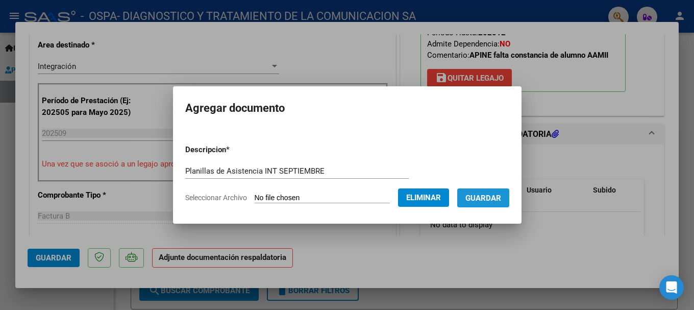
click at [501, 197] on span "Guardar" at bounding box center [483, 197] width 36 height 9
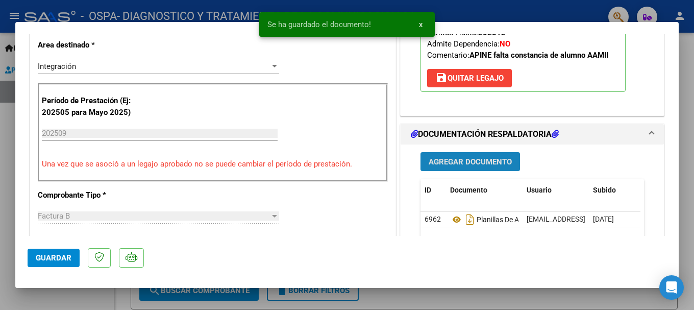
click at [503, 157] on span "Agregar Documento" at bounding box center [469, 161] width 83 height 9
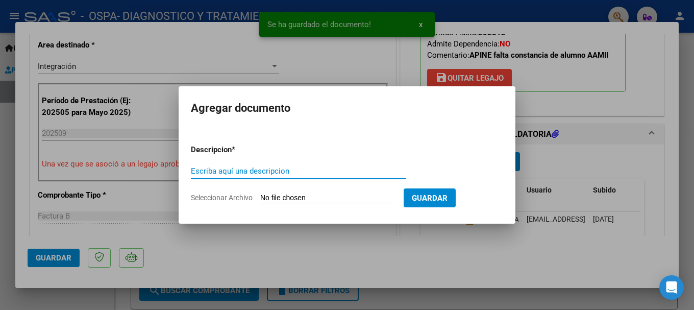
click at [266, 171] on input "Escriba aquí una descripcion" at bounding box center [298, 170] width 215 height 9
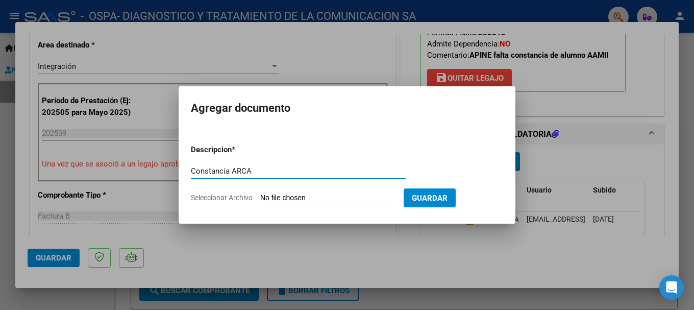
type input "Constancia ARCA"
click at [295, 194] on input "Seleccionar Archivo" at bounding box center [327, 198] width 135 height 10
type input "C:\fakepath\AFIP -CONSTANCIA.pdf"
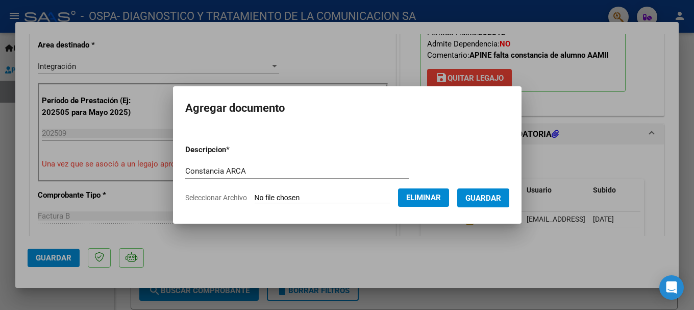
drag, startPoint x: 483, startPoint y: 142, endPoint x: 488, endPoint y: 165, distance: 23.3
click at [483, 142] on form "Descripcion * Constancia ARCA Escriba aquí una descripcion Seleccionar Archivo …" at bounding box center [347, 173] width 324 height 74
click at [497, 198] on span "Guardar" at bounding box center [483, 197] width 36 height 9
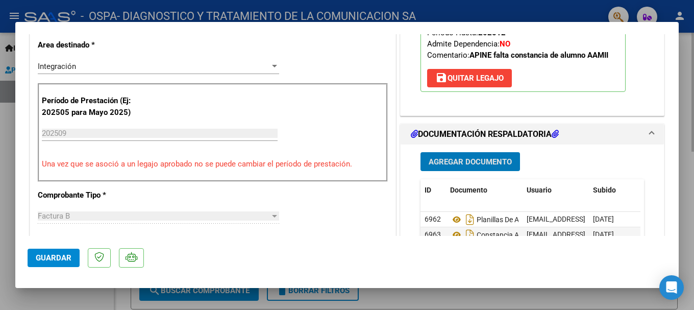
drag, startPoint x: 398, startPoint y: 294, endPoint x: 328, endPoint y: 309, distance: 71.5
click at [398, 294] on div at bounding box center [347, 155] width 694 height 310
